Goal: Navigation & Orientation: Find specific page/section

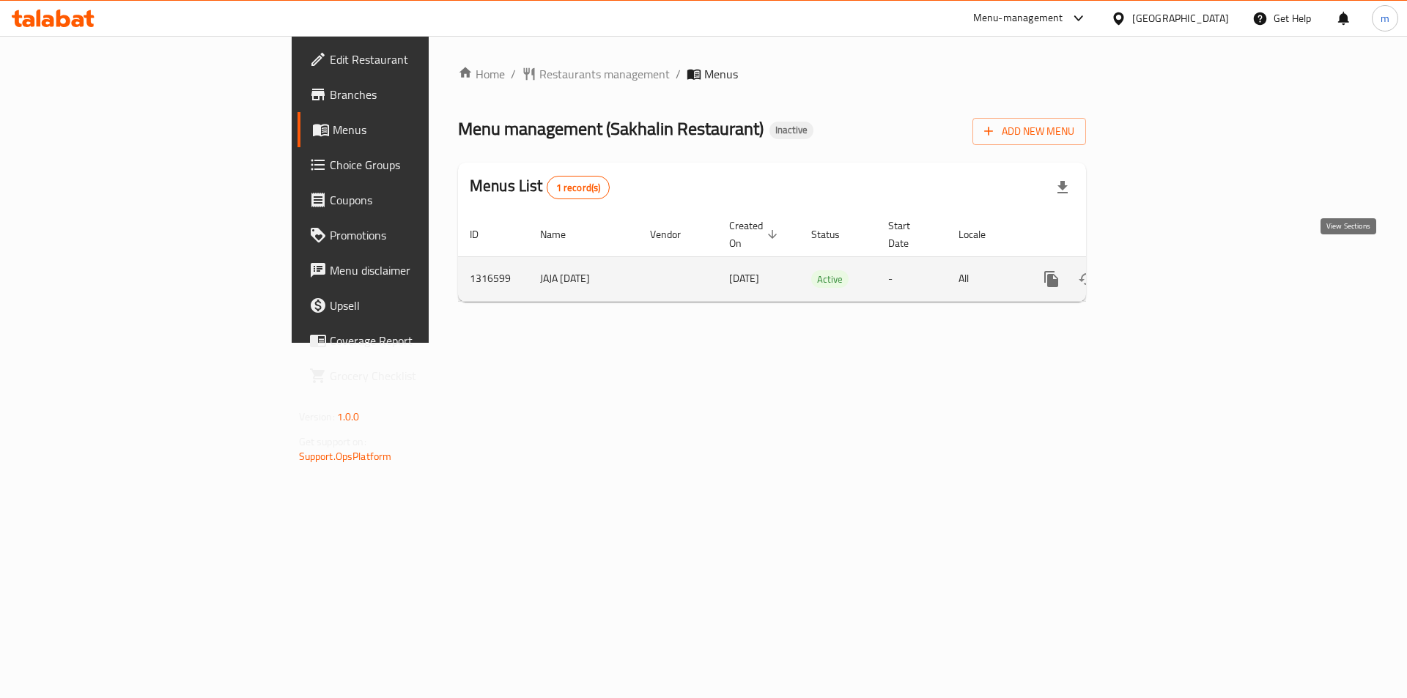
click at [1166, 270] on icon "enhanced table" at bounding box center [1157, 279] width 18 height 18
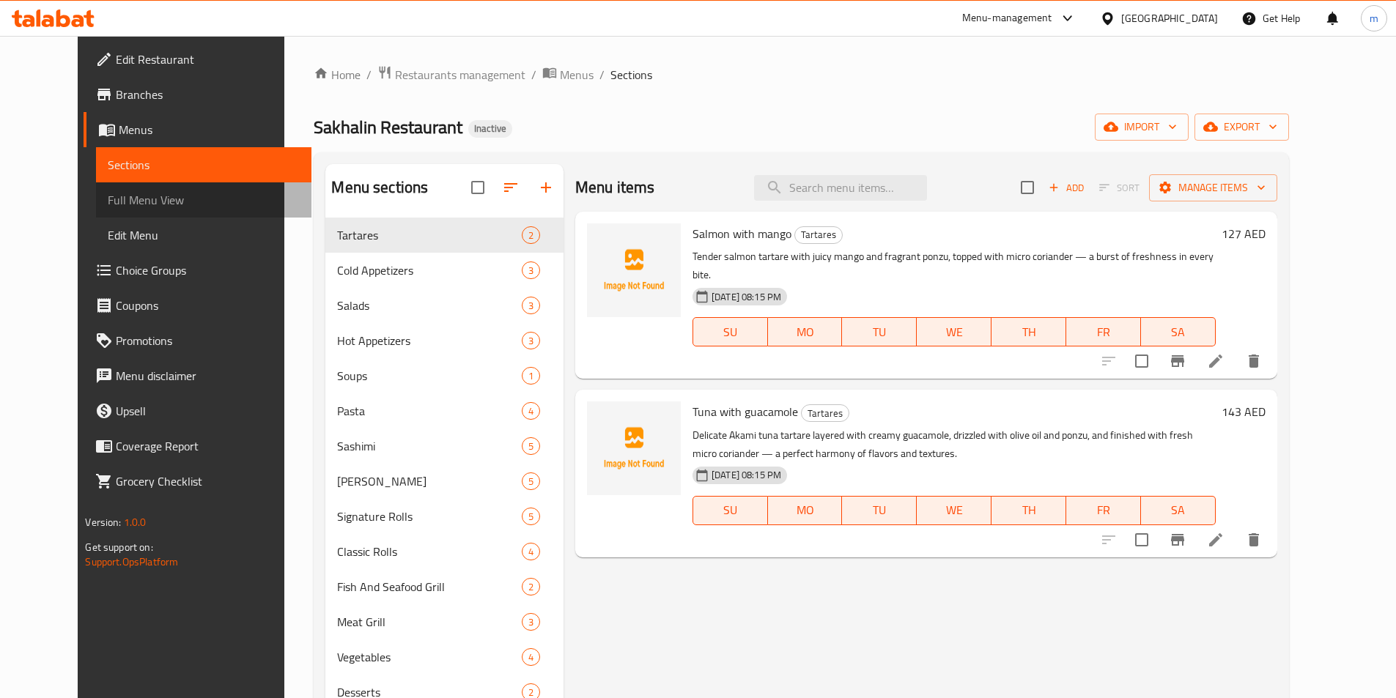
click at [119, 200] on span "Full Menu View" at bounding box center [203, 200] width 191 height 18
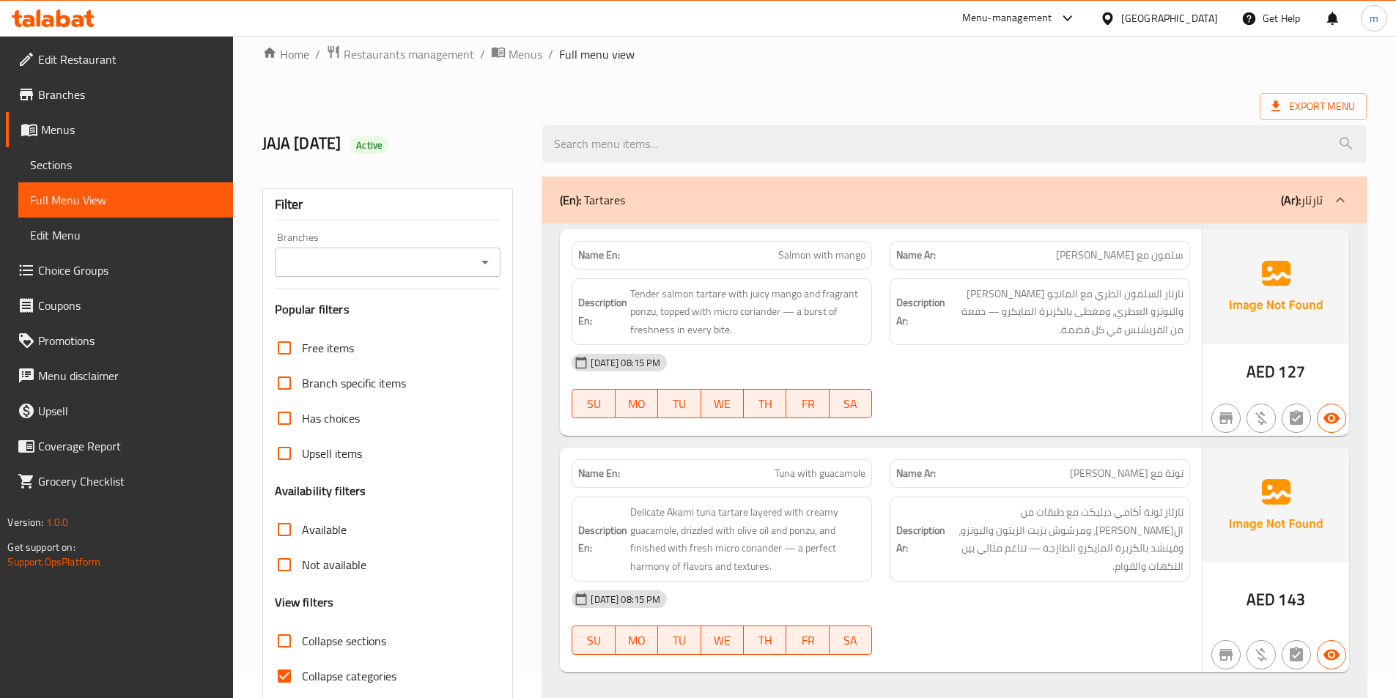
scroll to position [147, 0]
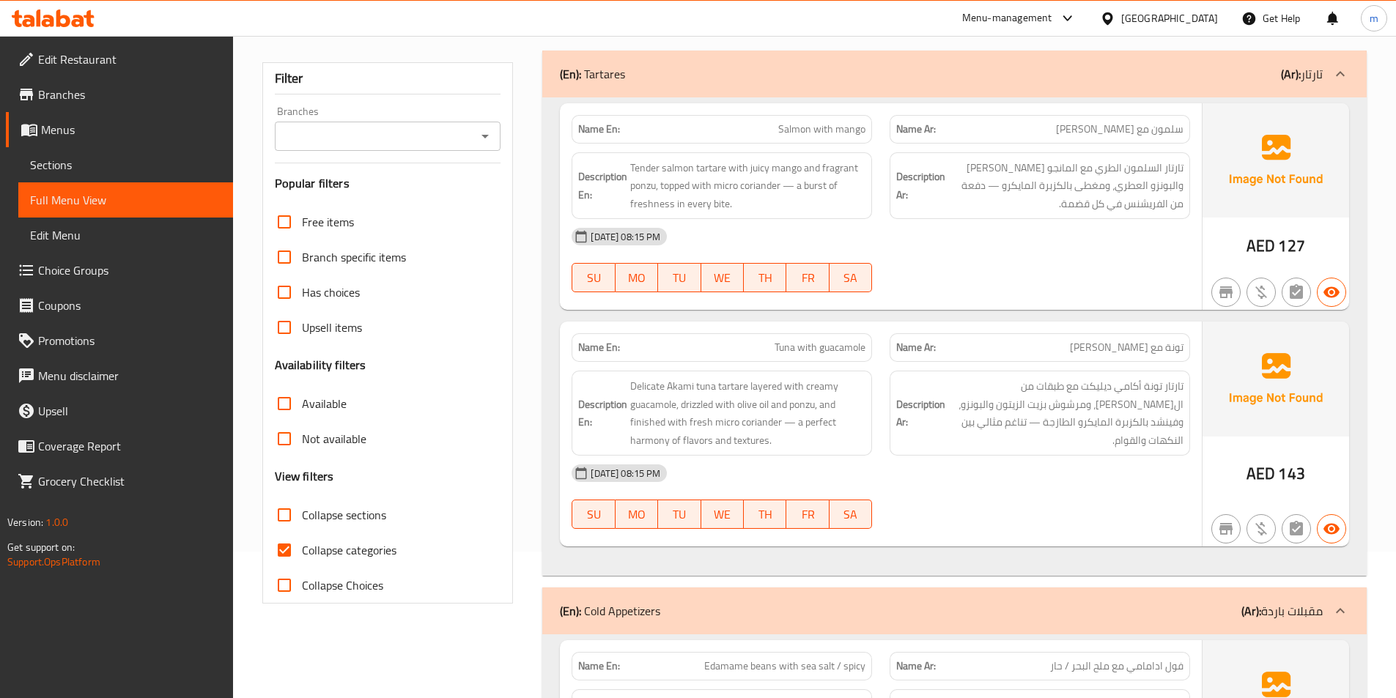
click at [380, 521] on span "Collapse sections" at bounding box center [344, 515] width 84 height 18
click at [302, 521] on input "Collapse sections" at bounding box center [284, 515] width 35 height 35
checkbox input "true"
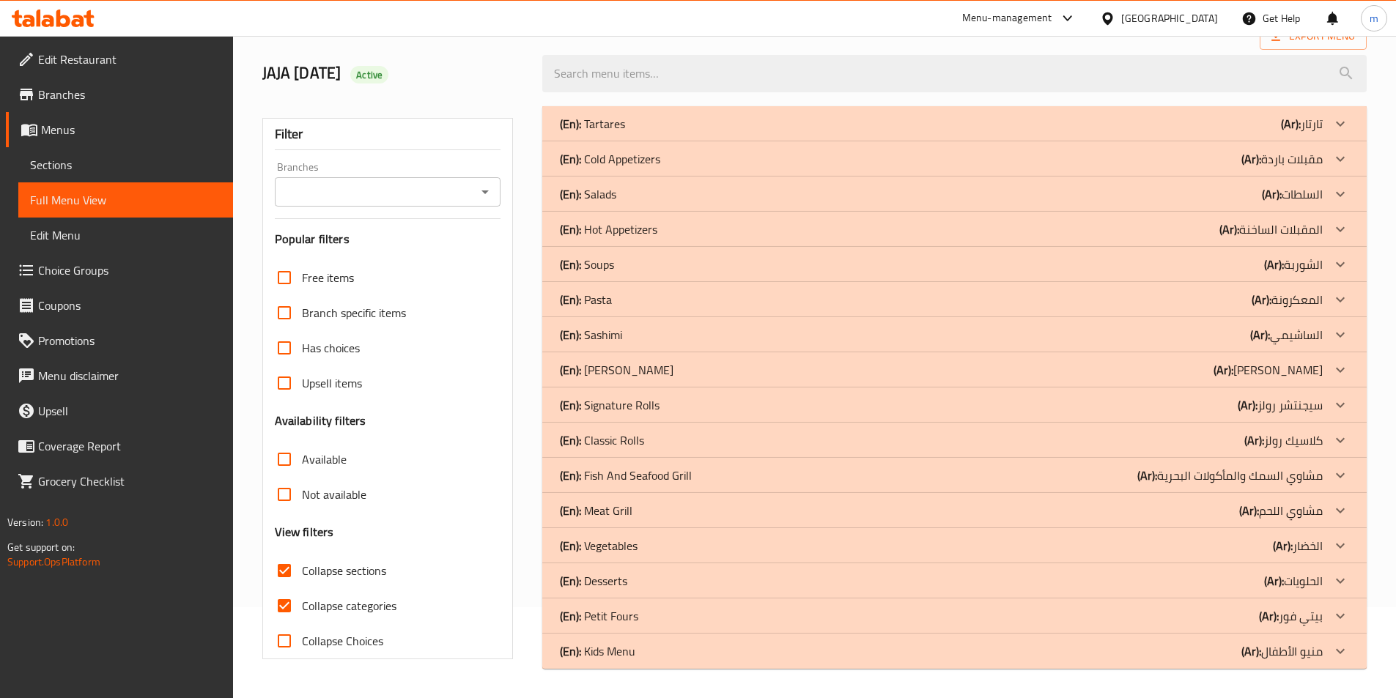
scroll to position [91, 0]
click at [83, 160] on span "Sections" at bounding box center [125, 165] width 191 height 18
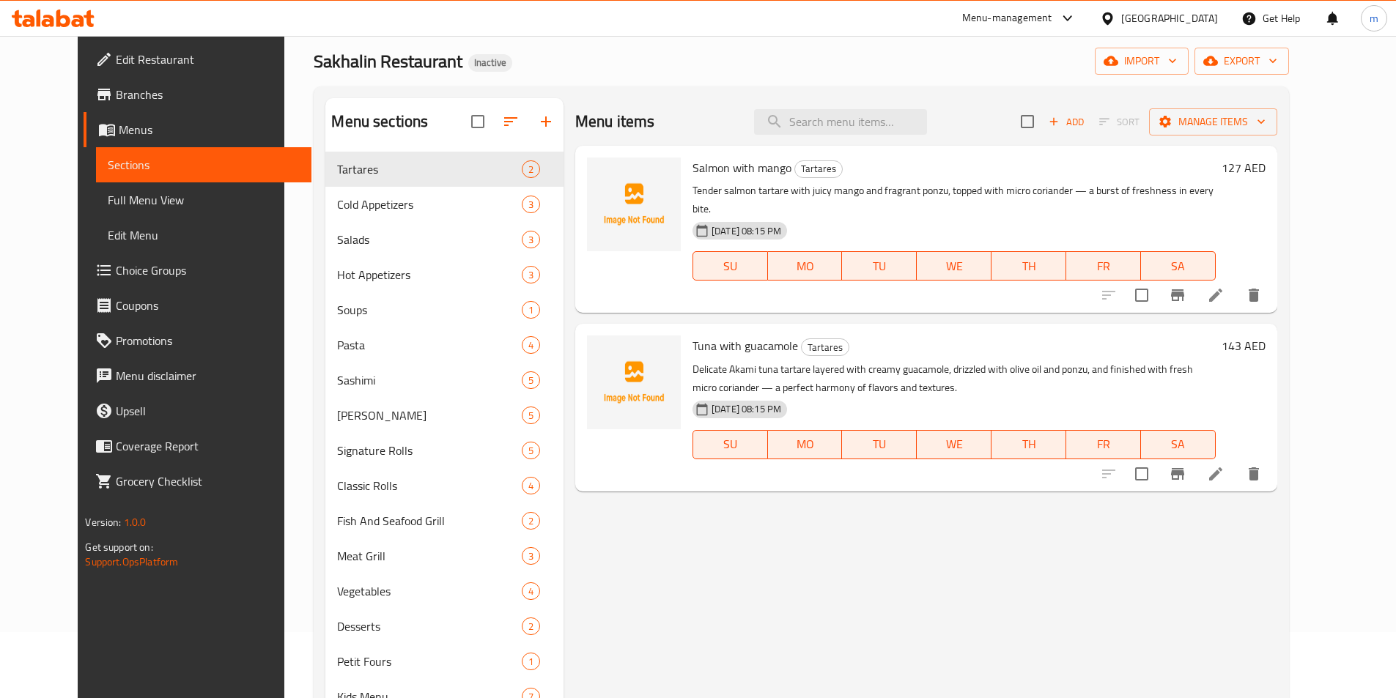
scroll to position [147, 0]
